Goal: Task Accomplishment & Management: Use online tool/utility

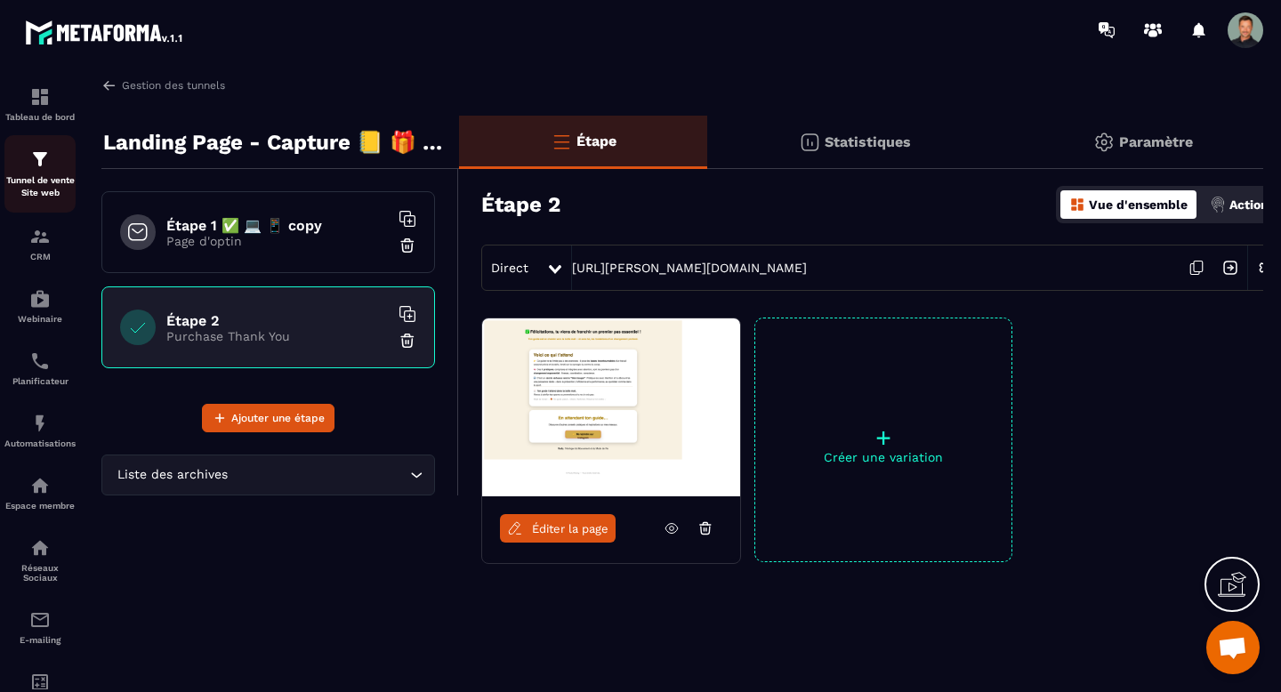
click at [45, 173] on div "Tunnel de vente Site web" at bounding box center [39, 174] width 71 height 51
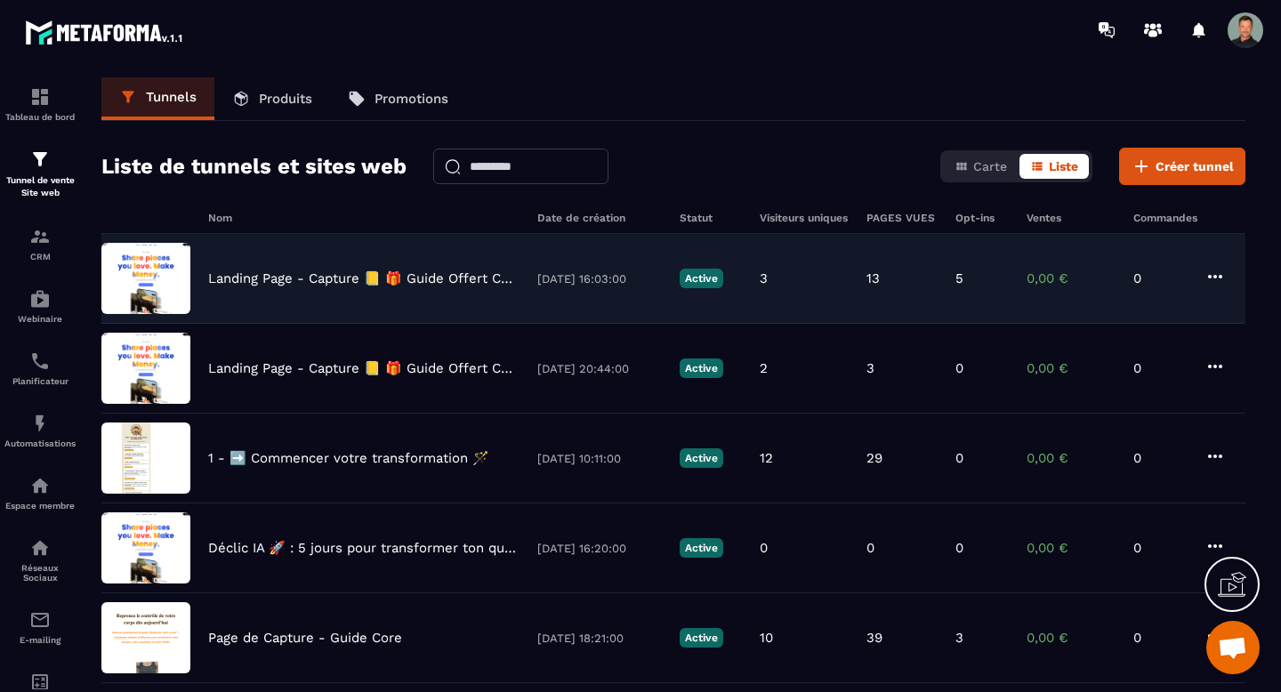
click at [1219, 277] on icon at bounding box center [1214, 276] width 21 height 21
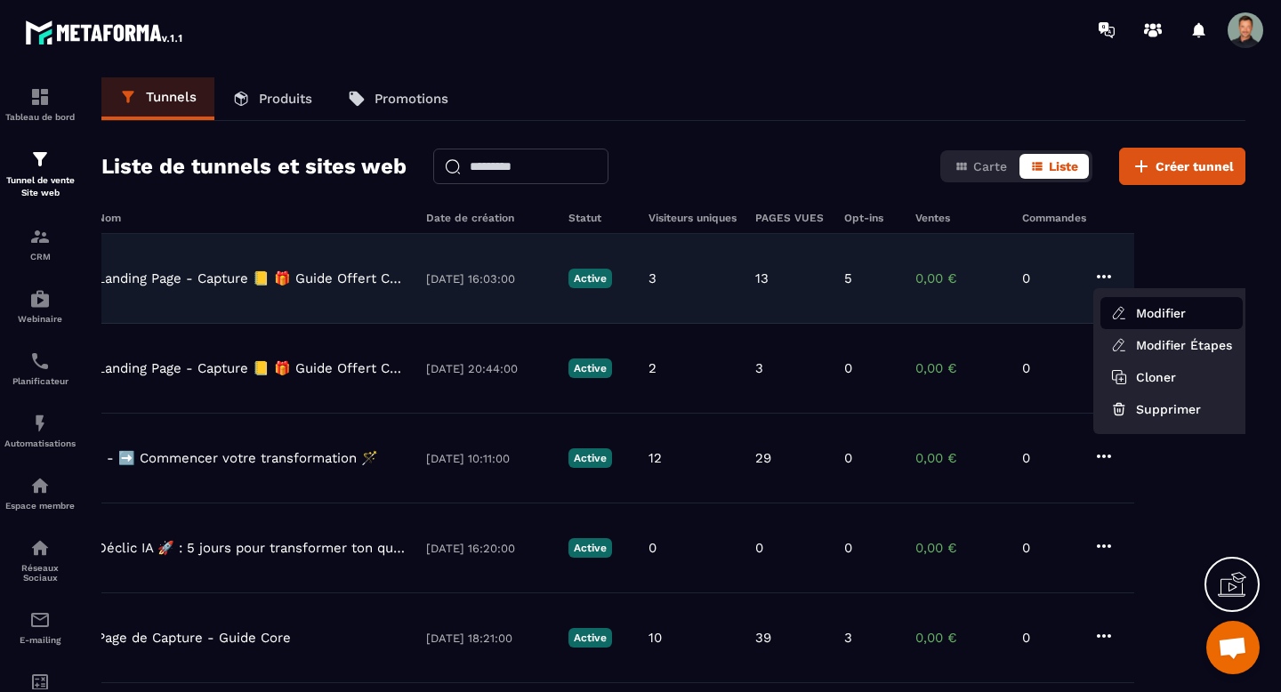
scroll to position [0, 115]
click at [1177, 310] on button "Modifier" at bounding box center [1168, 313] width 142 height 32
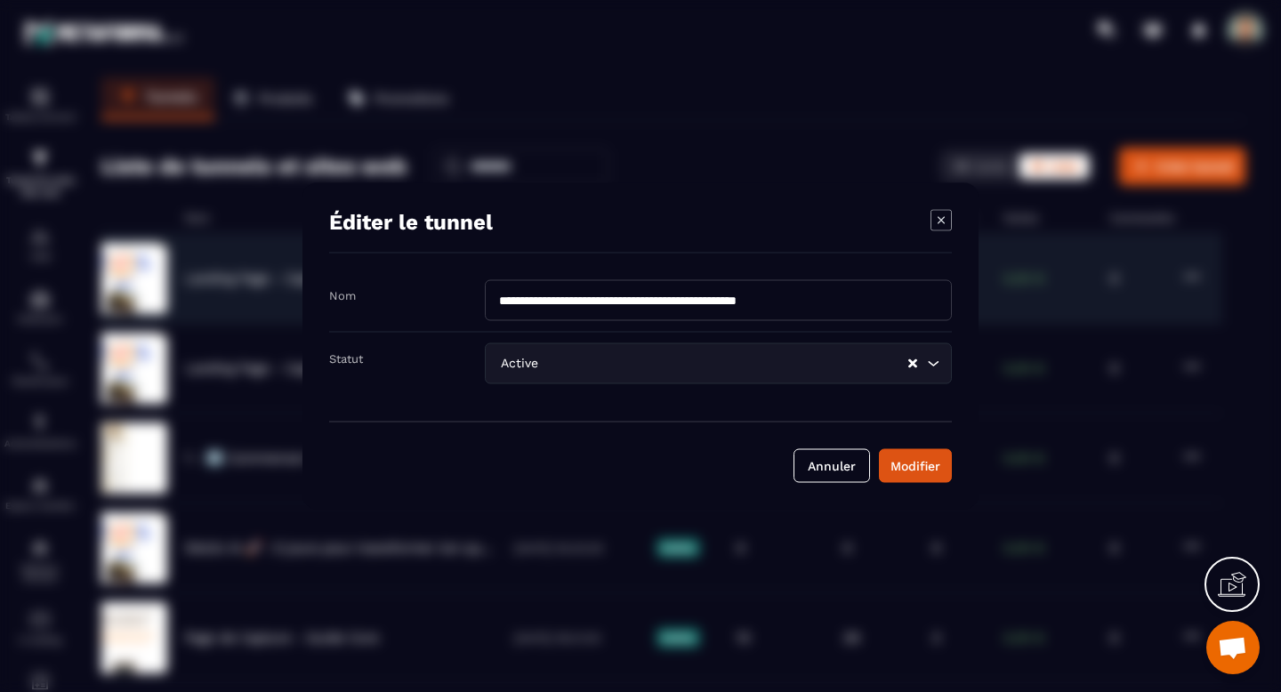
scroll to position [0, 26]
click at [501, 296] on input "**********" at bounding box center [718, 300] width 467 height 41
type input "**********"
click at [902, 462] on div "Modifier" at bounding box center [915, 466] width 50 height 18
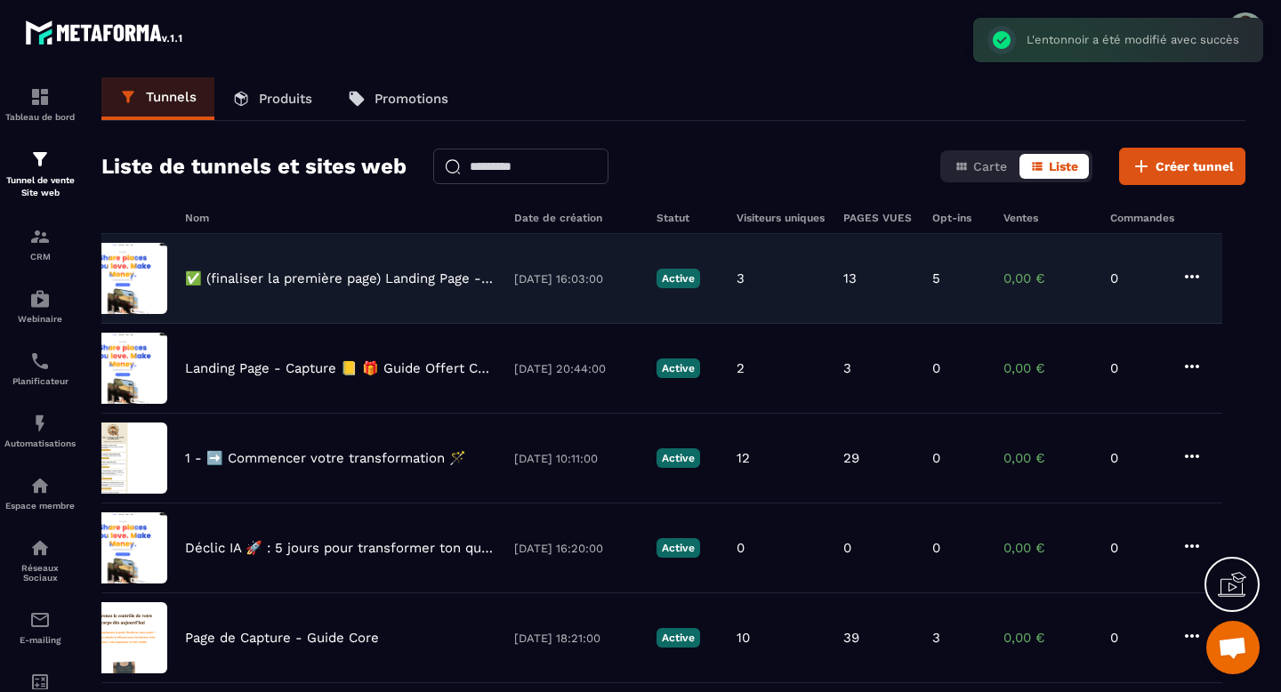
click at [1185, 277] on icon at bounding box center [1192, 277] width 14 height 4
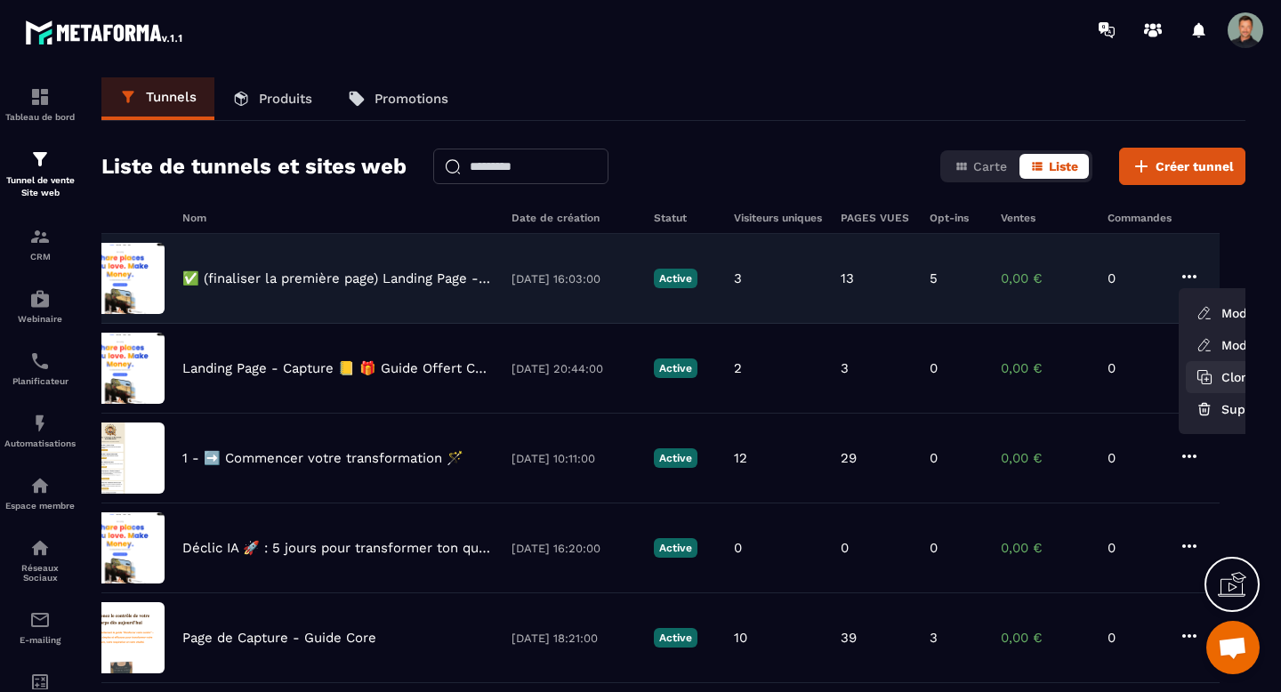
drag, startPoint x: 1202, startPoint y: 313, endPoint x: 1210, endPoint y: 378, distance: 65.3
click at [1210, 378] on ul "Modifier Modifier Étapes Cloner Supprimer" at bounding box center [1256, 361] width 157 height 146
click at [1210, 378] on icon "button" at bounding box center [1207, 379] width 10 height 10
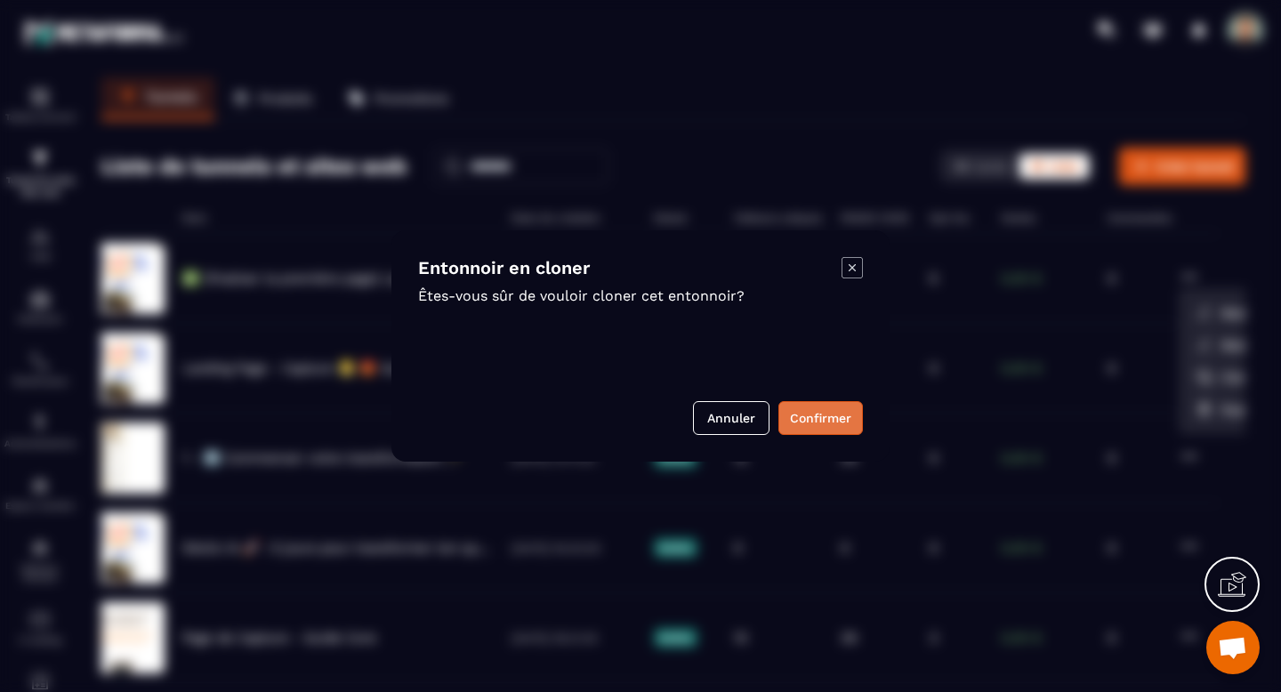
click at [822, 411] on button "Confirmer" at bounding box center [820, 418] width 84 height 34
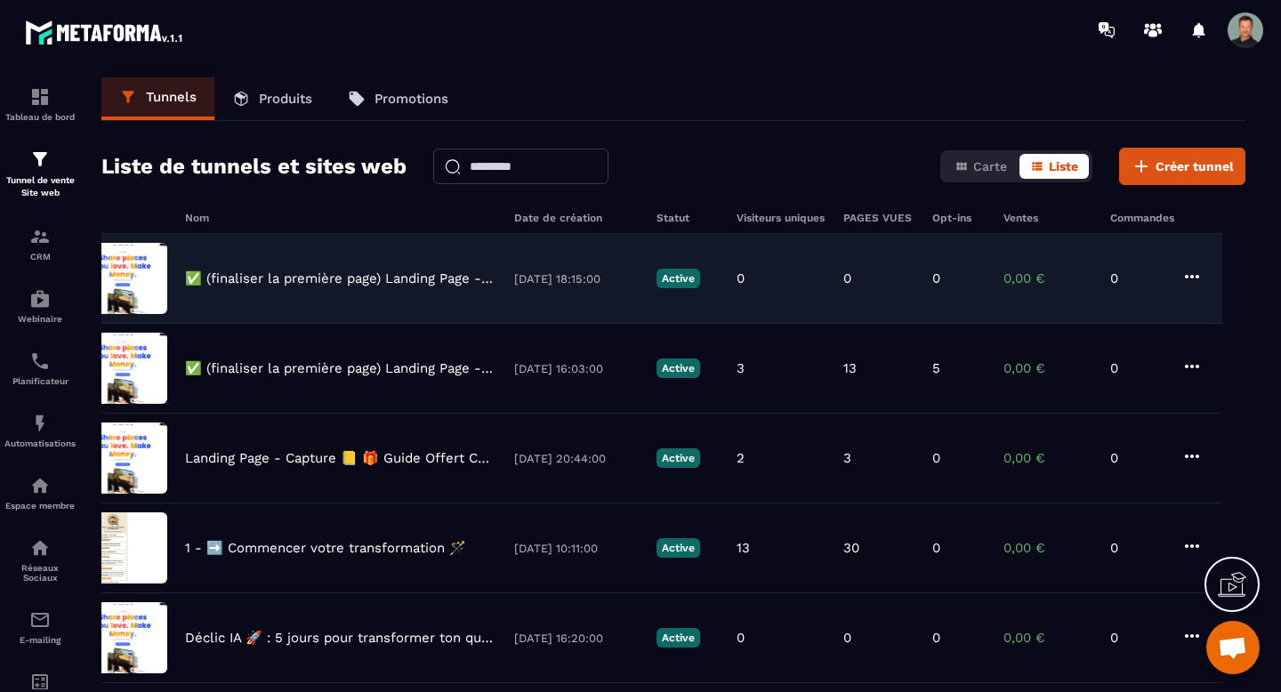
click at [1187, 277] on icon at bounding box center [1192, 277] width 14 height 4
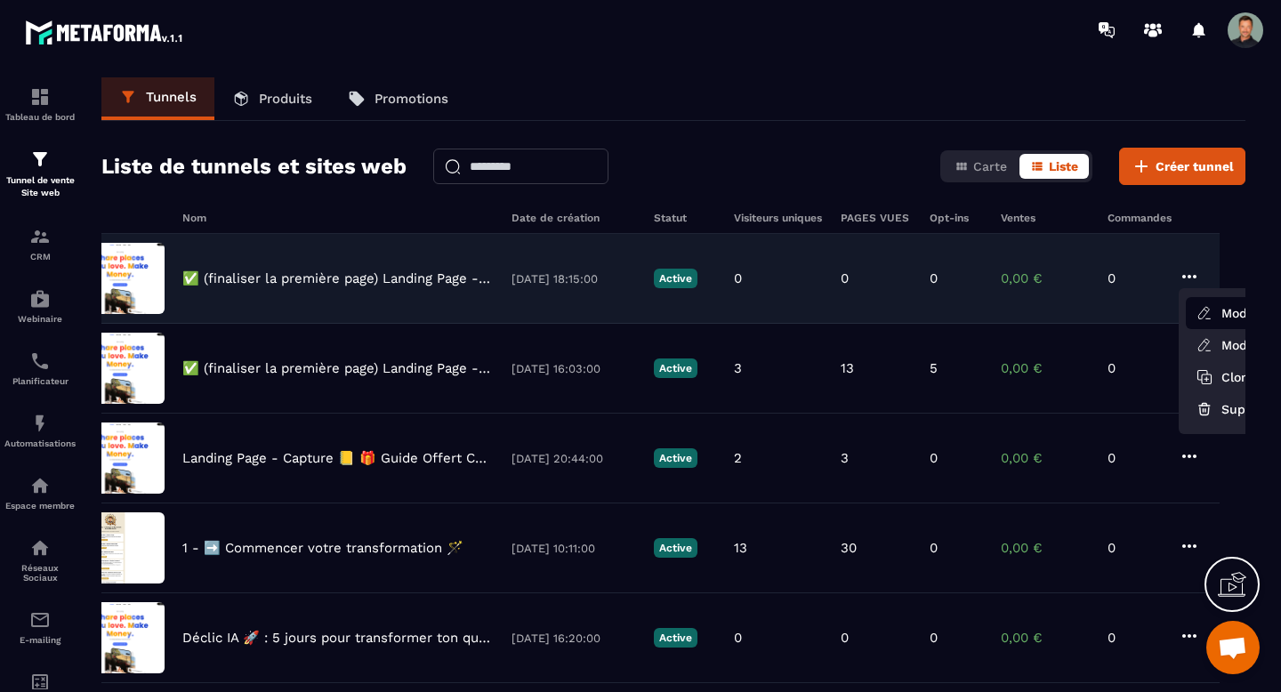
click at [1219, 314] on button "Modifier" at bounding box center [1257, 313] width 142 height 32
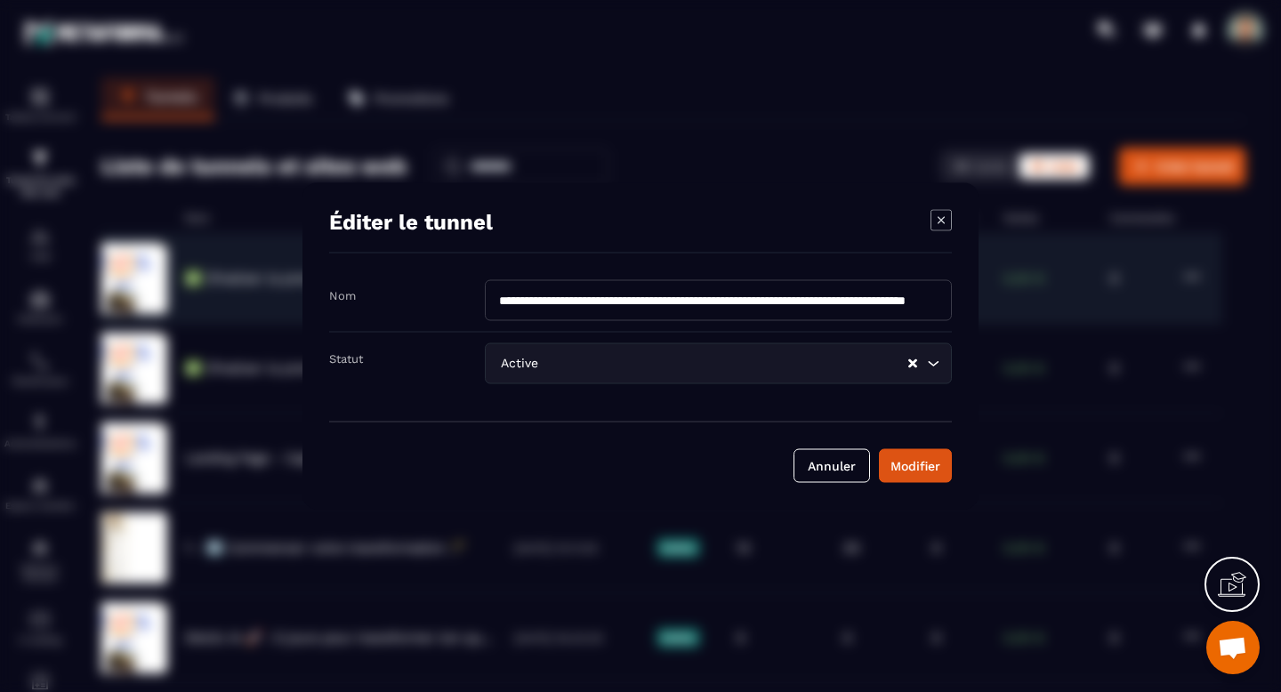
click at [514, 299] on input "**********" at bounding box center [718, 300] width 467 height 41
type input "**********"
click at [911, 460] on div "Modifier" at bounding box center [915, 466] width 50 height 18
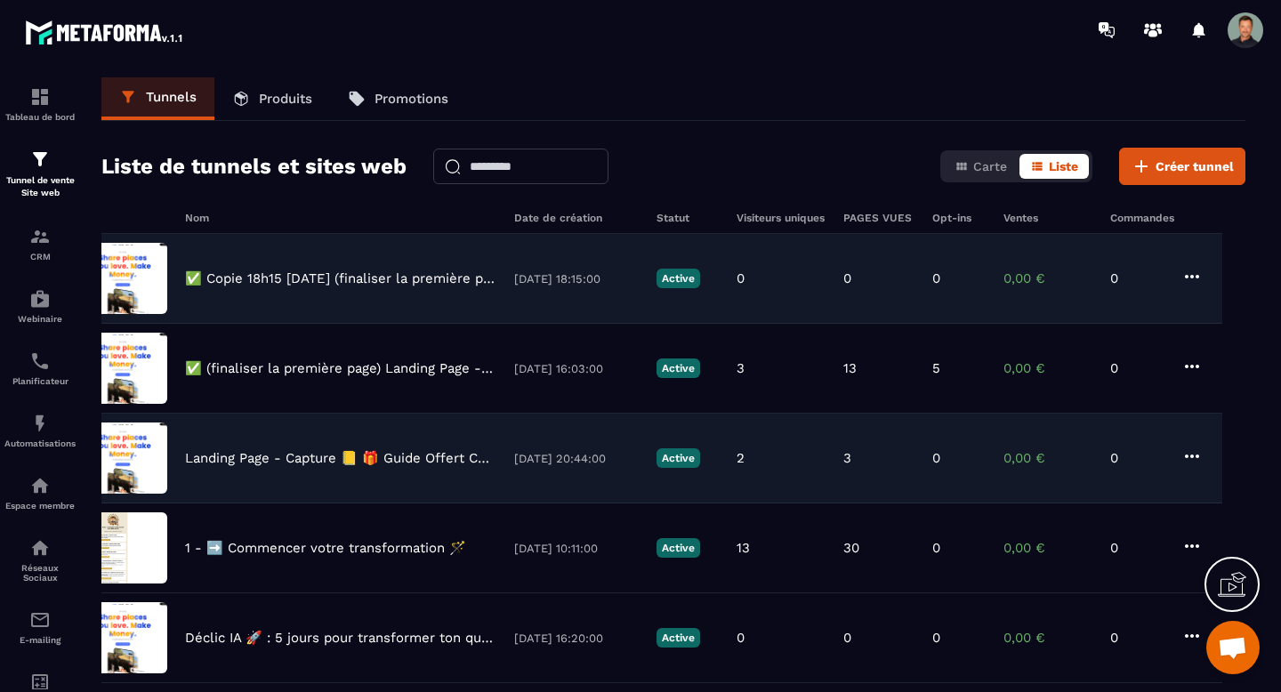
click at [389, 453] on p "Landing Page - Capture 📒 🎁 Guide Offert Core" at bounding box center [340, 458] width 311 height 16
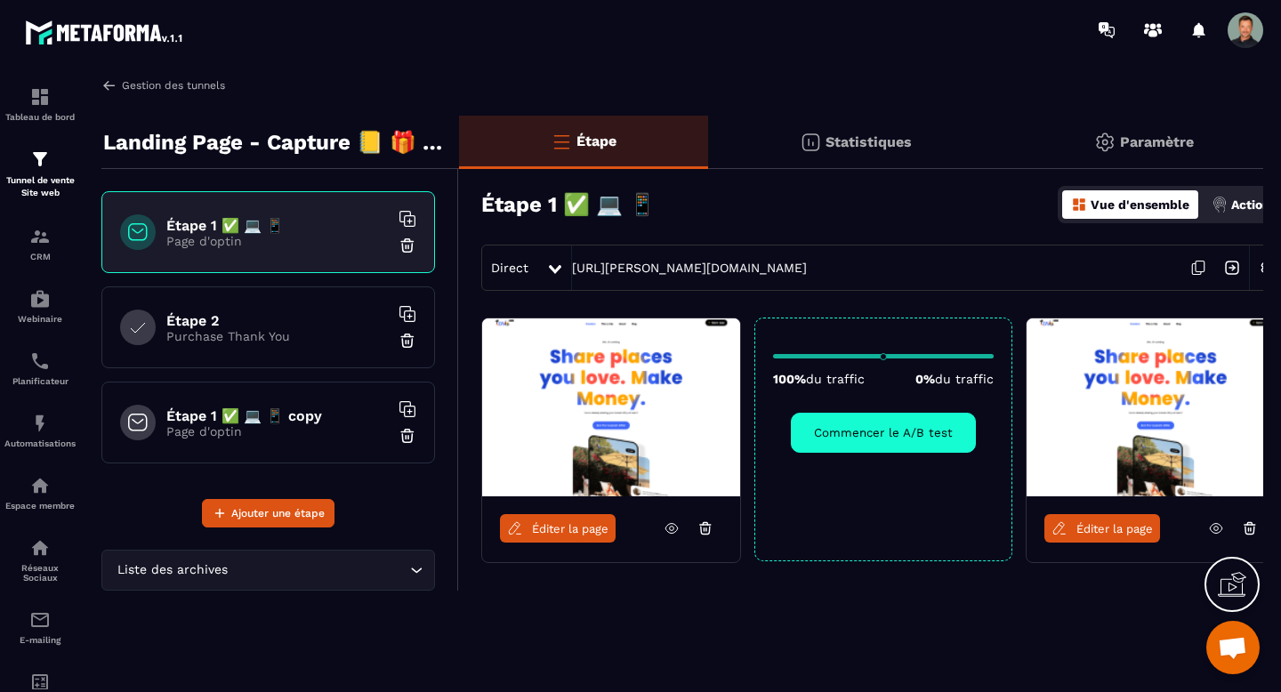
click at [105, 78] on img at bounding box center [109, 85] width 16 height 16
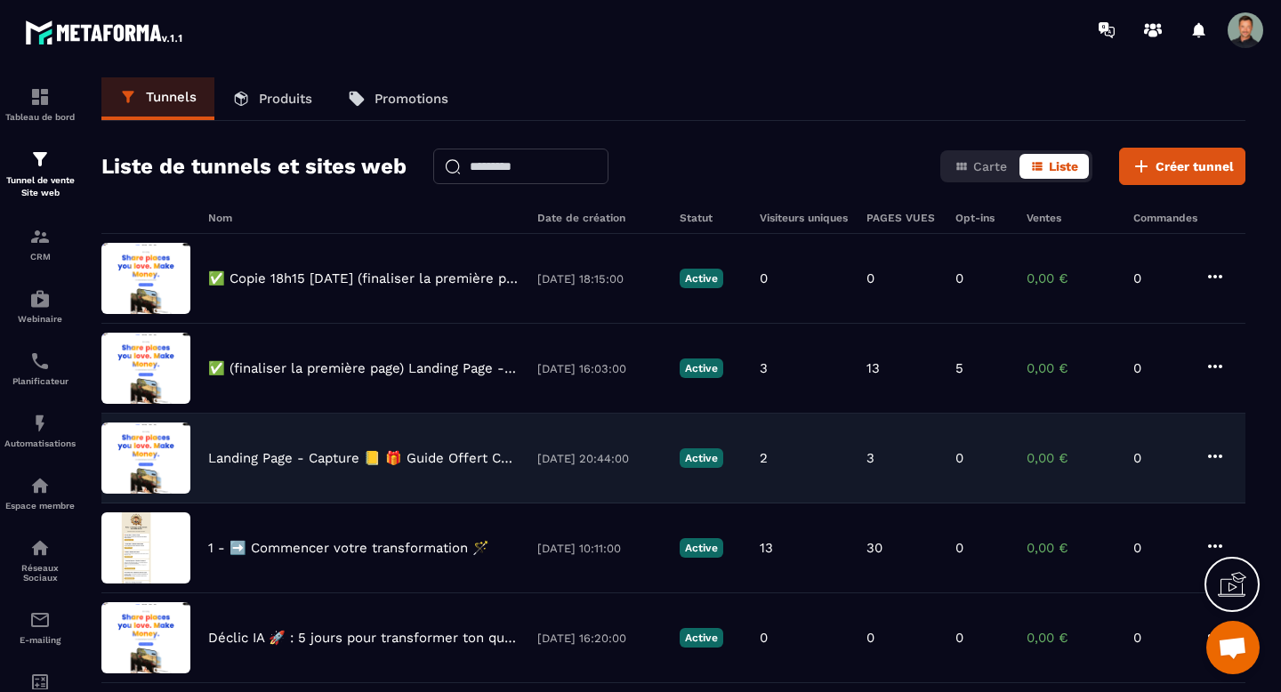
click at [296, 461] on p "Landing Page - Capture 📒 🎁 Guide Offert Core" at bounding box center [363, 458] width 311 height 16
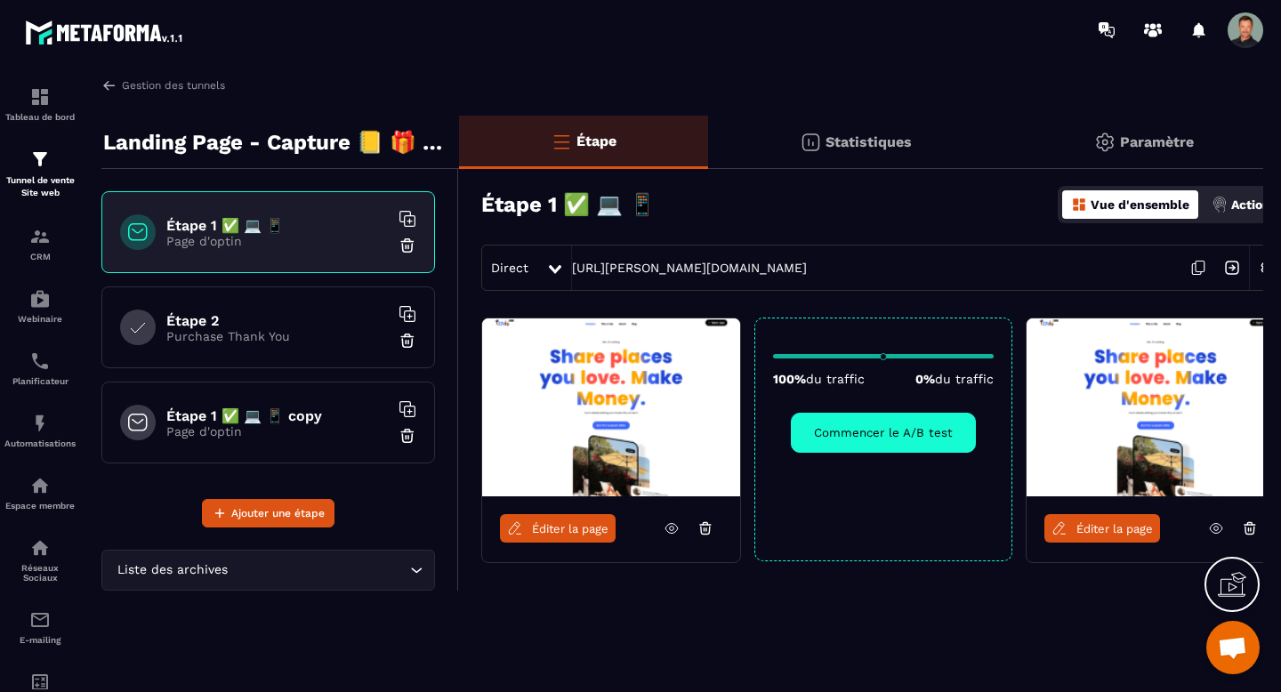
click at [577, 522] on span "Éditer la page" at bounding box center [570, 528] width 76 height 13
